Goal: Task Accomplishment & Management: Manage account settings

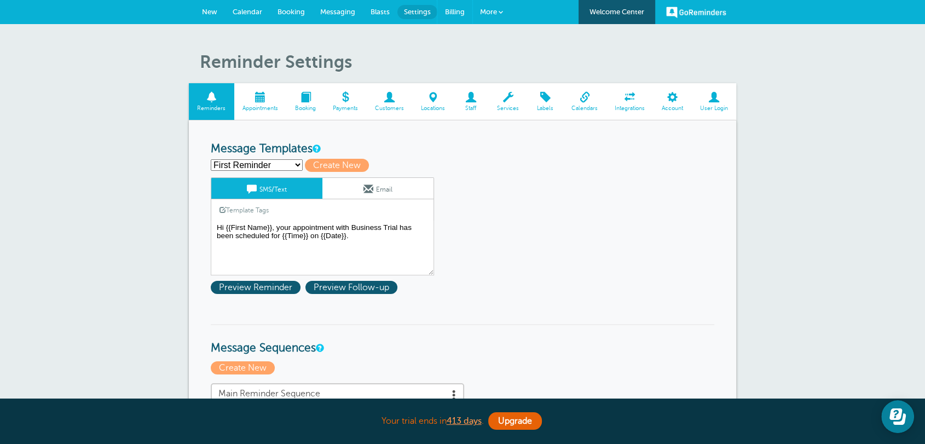
drag, startPoint x: 452, startPoint y: 13, endPoint x: 524, endPoint y: 76, distance: 95.0
click at [452, 13] on span "Billing" at bounding box center [455, 12] width 20 height 8
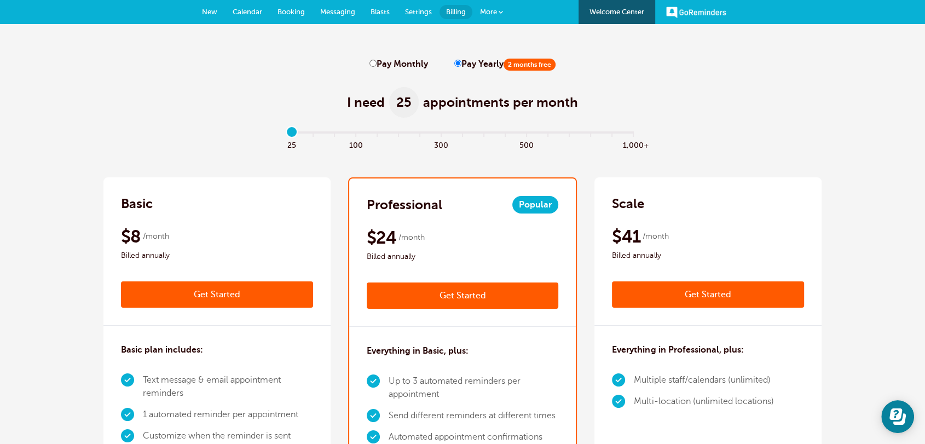
click at [371, 65] on input "Pay Monthly" at bounding box center [372, 63] width 7 height 7
radio input "true"
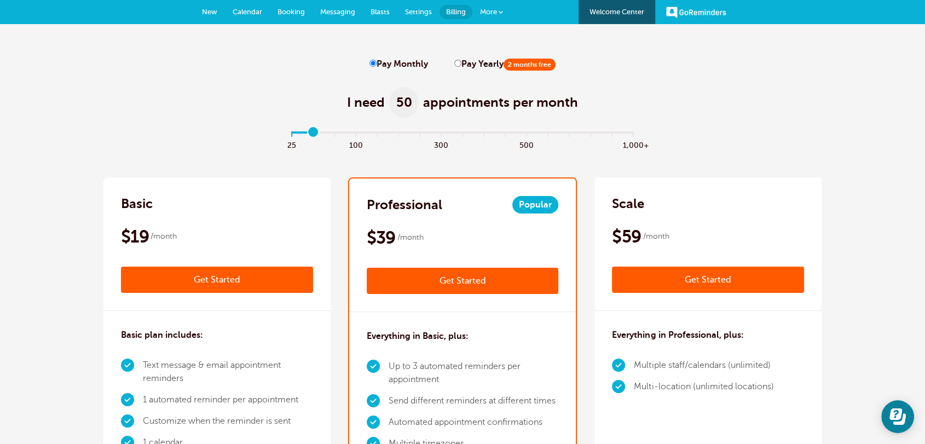
drag, startPoint x: 291, startPoint y: 131, endPoint x: 310, endPoint y: 131, distance: 19.1
click at [310, 134] on input "range" at bounding box center [463, 135] width 354 height 2
drag, startPoint x: 72, startPoint y: 83, endPoint x: 183, endPoint y: 106, distance: 113.4
drag, startPoint x: 314, startPoint y: 132, endPoint x: 250, endPoint y: 127, distance: 64.2
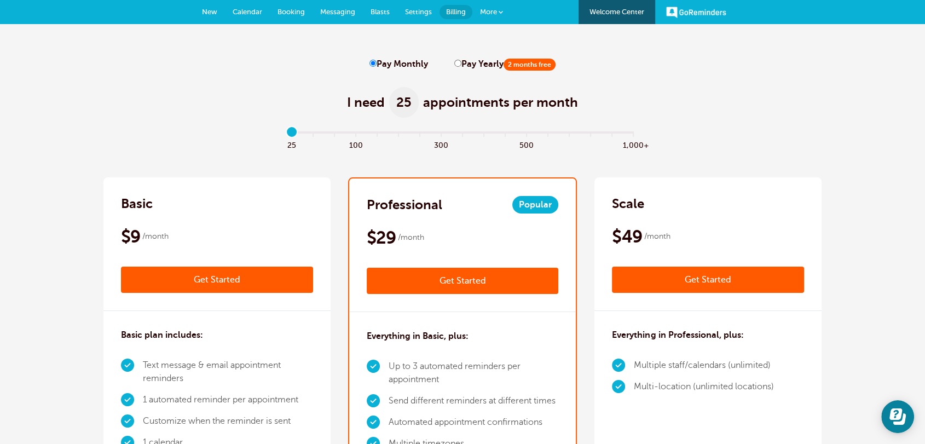
click at [286, 134] on input "range" at bounding box center [463, 135] width 354 height 2
drag, startPoint x: 292, startPoint y: 132, endPoint x: 304, endPoint y: 132, distance: 12.6
type input "1"
click at [304, 134] on input "range" at bounding box center [463, 135] width 354 height 2
